Goal: Download file/media

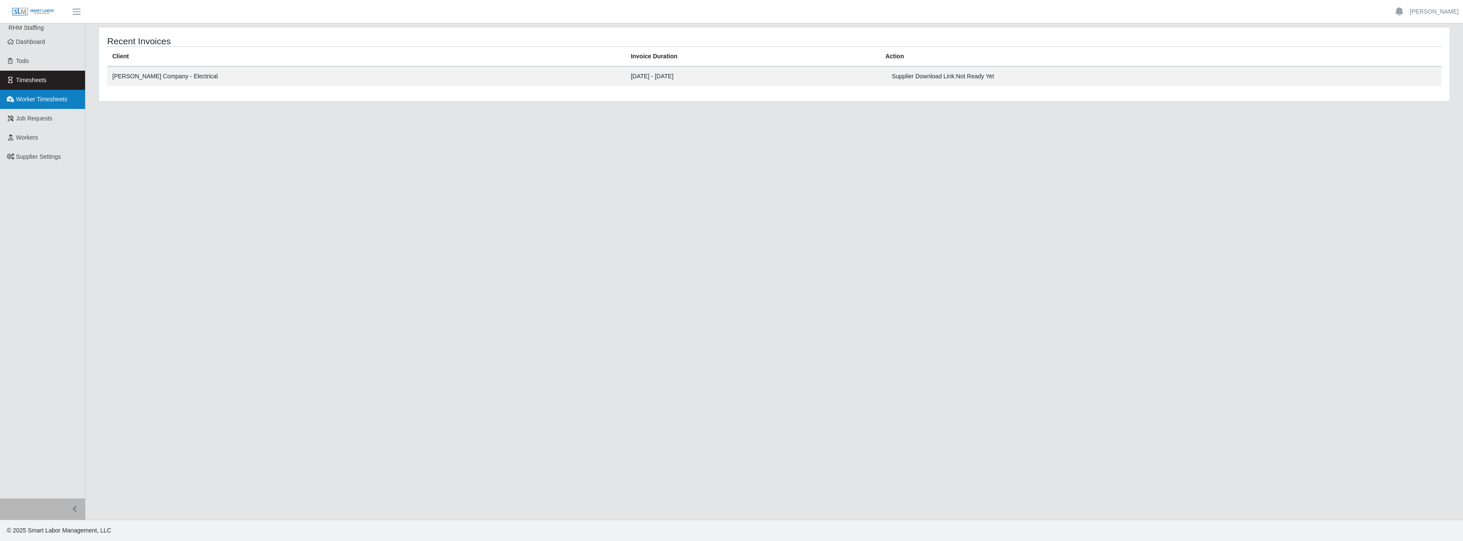
click at [51, 102] on span "Worker Timesheets" at bounding box center [41, 99] width 51 height 7
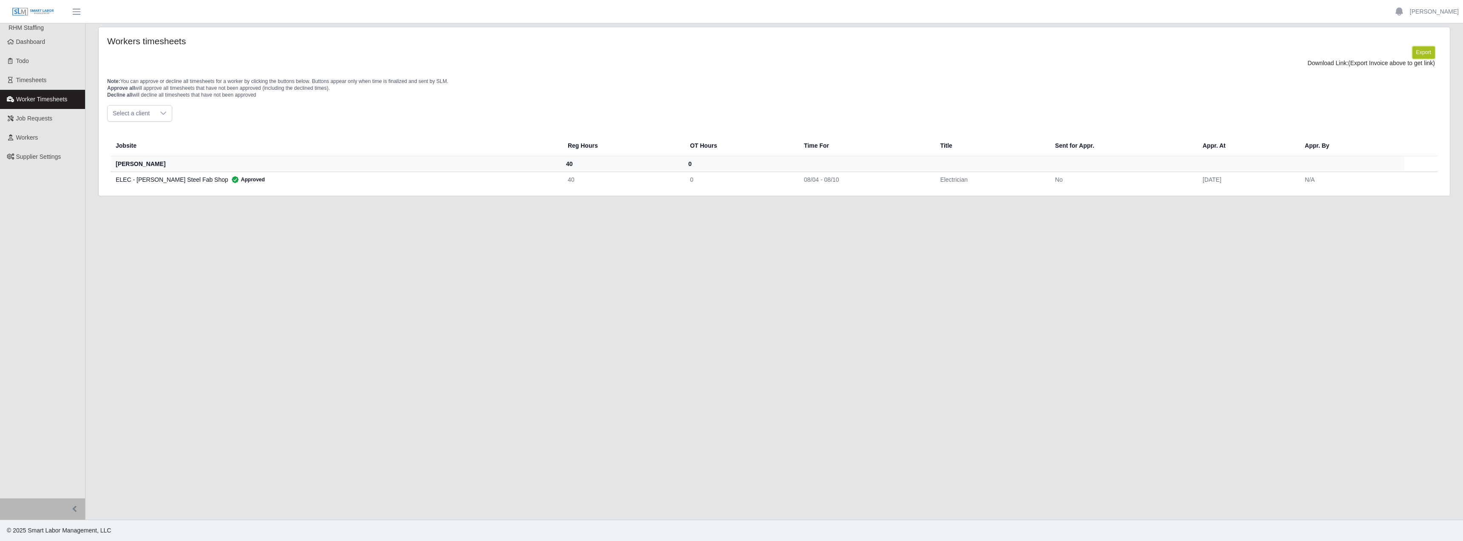
click at [1421, 55] on button "Export" at bounding box center [1423, 52] width 23 height 12
click at [1372, 66] on link "https://sm-slm-prod.s3.amazonaws.com/documents/supplier/142/Supplier%20Worker%2…" at bounding box center [1403, 63] width 63 height 7
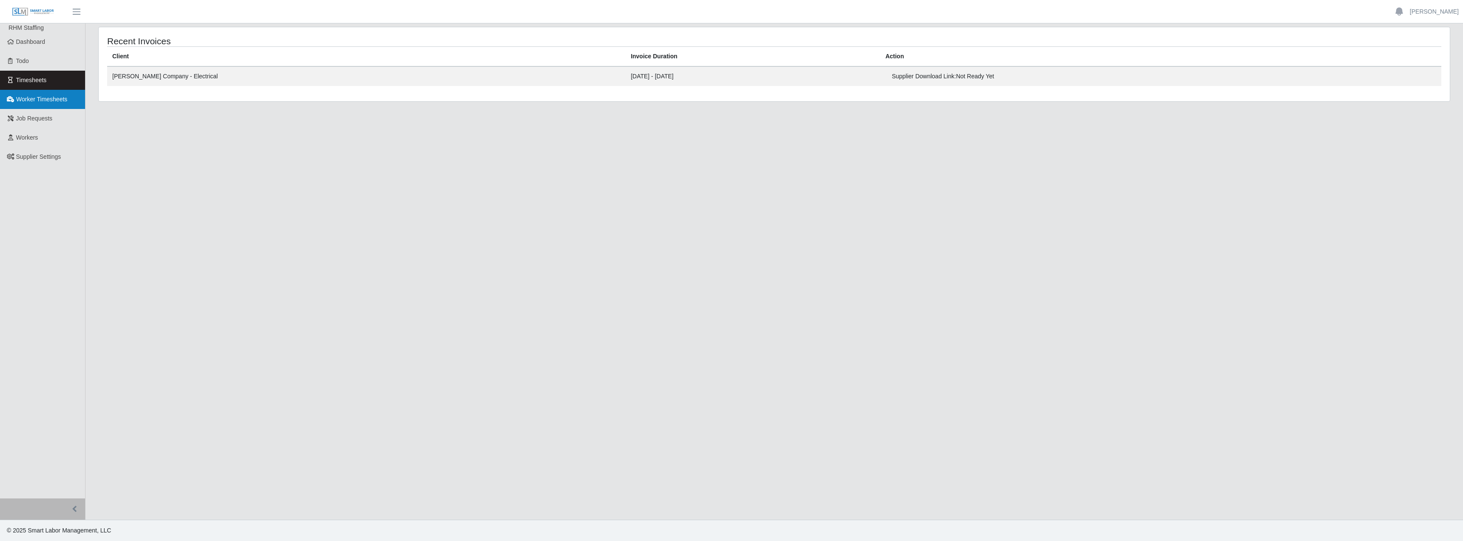
click at [40, 98] on span "Worker Timesheets" at bounding box center [41, 99] width 51 height 7
